Goal: Information Seeking & Learning: Learn about a topic

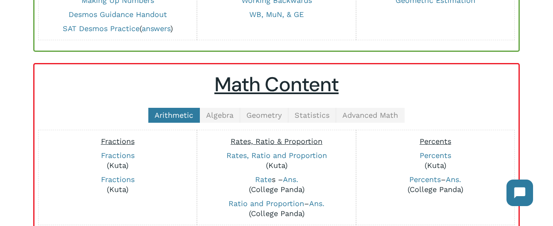
scroll to position [138, 0]
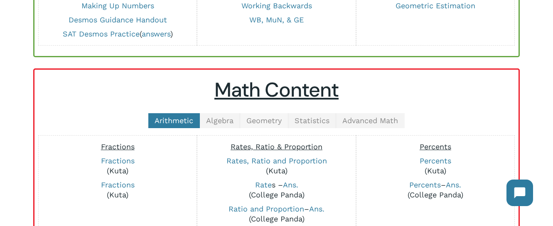
click at [272, 122] on span "Geometry" at bounding box center [263, 120] width 35 height 9
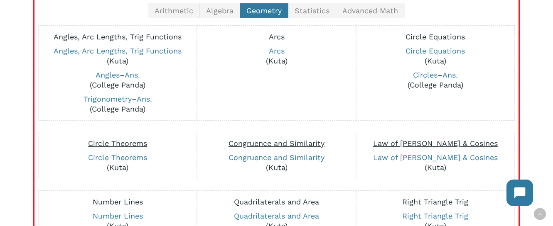
scroll to position [250, 0]
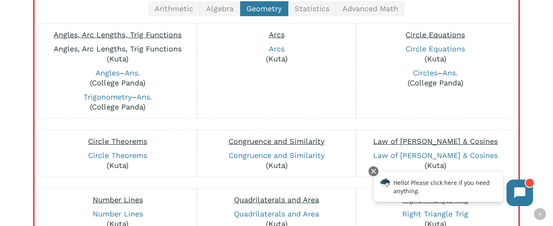
click at [115, 45] on link "Angles, Arc Lengths, Trig Functions" at bounding box center [118, 48] width 128 height 9
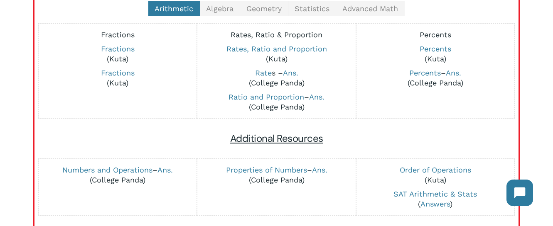
scroll to position [237, 0]
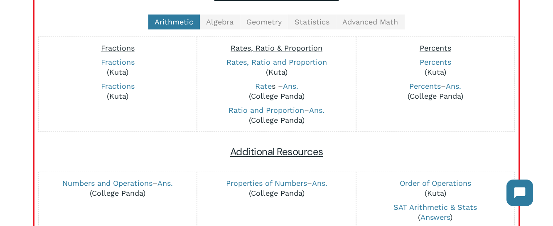
click at [260, 22] on span "Geometry" at bounding box center [263, 21] width 35 height 9
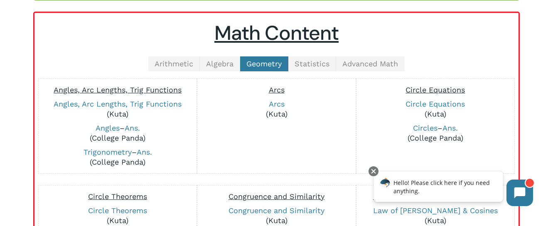
scroll to position [193, 0]
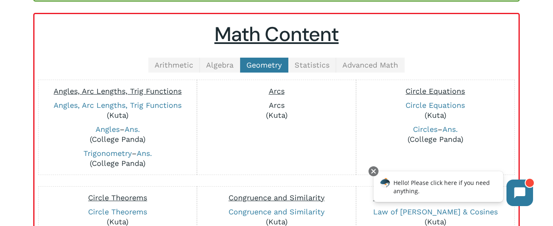
click at [279, 103] on link "Arcs" at bounding box center [277, 105] width 16 height 9
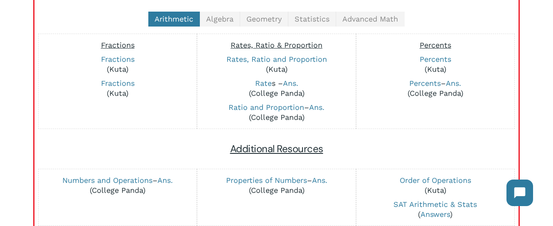
scroll to position [240, 0]
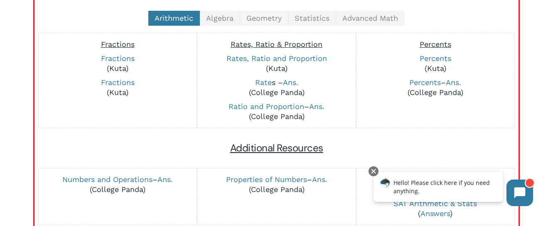
click at [263, 22] on link "Geometry" at bounding box center [264, 18] width 48 height 15
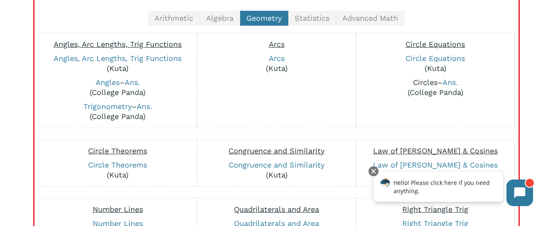
click at [416, 81] on link "Circles" at bounding box center [425, 82] width 24 height 9
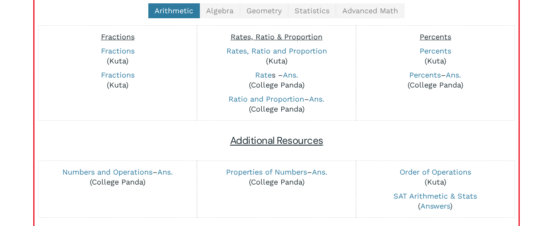
scroll to position [249, 0]
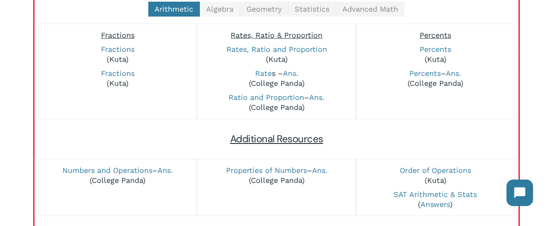
click at [225, 10] on span "Algebra" at bounding box center [219, 9] width 27 height 9
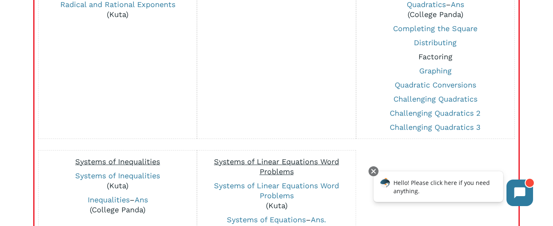
scroll to position [537, 0]
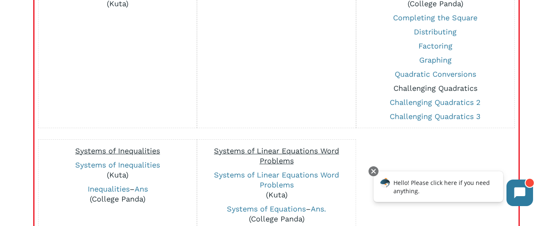
click at [442, 90] on link "Challenging Quadratics" at bounding box center [435, 88] width 84 height 9
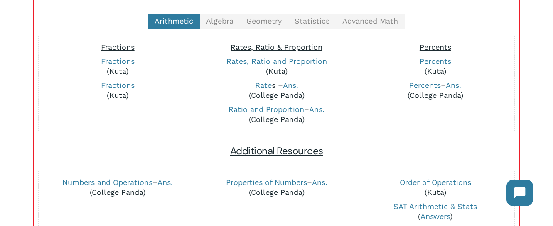
scroll to position [238, 0]
click at [226, 23] on span "Algebra" at bounding box center [219, 20] width 27 height 9
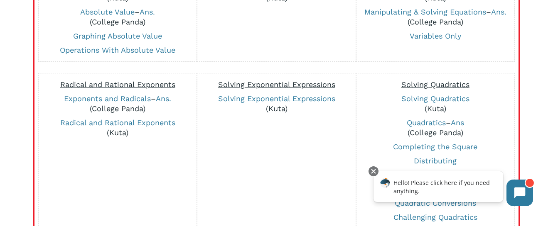
scroll to position [412, 0]
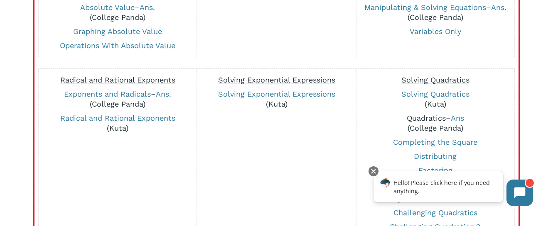
click at [430, 115] on link "Quadratics" at bounding box center [425, 118] width 39 height 9
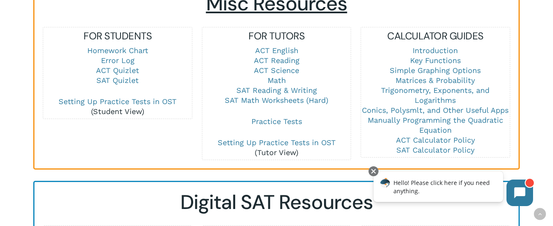
scroll to position [611, 0]
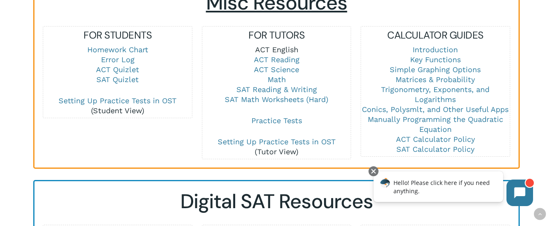
click at [275, 45] on link "ACT English" at bounding box center [276, 49] width 43 height 9
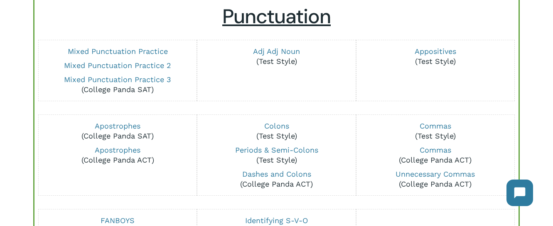
scroll to position [103, 0]
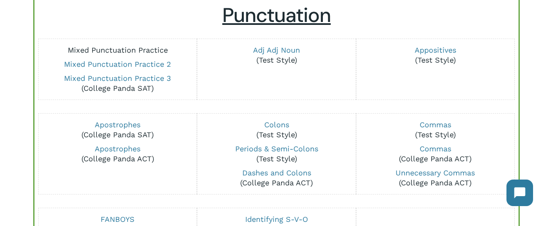
click at [147, 51] on link "Mixed Punctuation Practice" at bounding box center [118, 50] width 100 height 9
click at [97, 66] on link "Mixed Punctuation Practice 2" at bounding box center [117, 64] width 107 height 9
click at [111, 80] on link "Mixed Punctuation Practice 3" at bounding box center [117, 78] width 107 height 9
